Goal: Find specific page/section: Find specific page/section

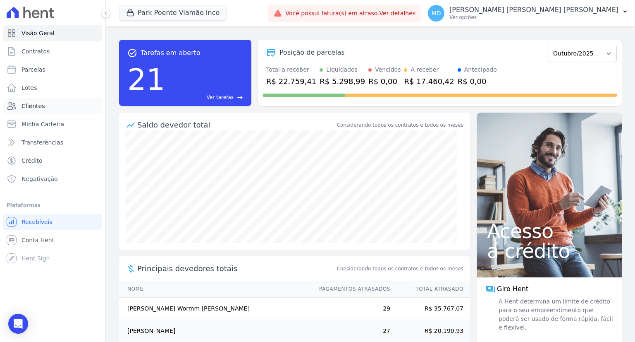
click at [35, 105] on span "Clientes" at bounding box center [33, 106] width 23 height 8
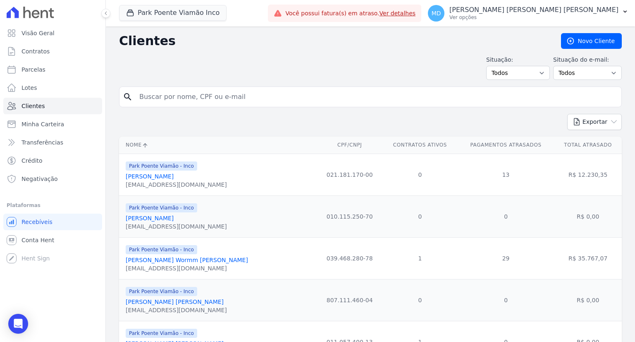
click at [227, 93] on input "search" at bounding box center [376, 97] width 484 height 17
type input "[PERSON_NAME]"
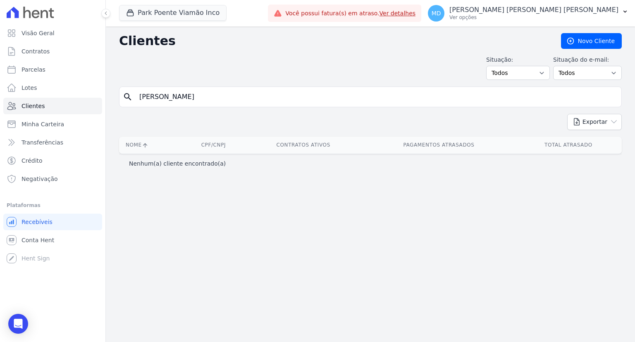
click at [223, 94] on input "[PERSON_NAME]" at bounding box center [376, 97] width 484 height 17
type input "d"
